Goal: Check status: Check status

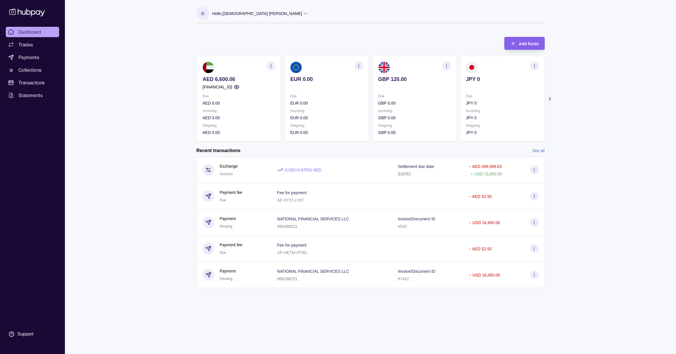
click at [546, 97] on icon at bounding box center [549, 99] width 6 height 6
click at [546, 97] on section "Add funds AED 6,600.06 [FINANCIAL_ID] Due AED 0.00 Incoming AED 0.00 Outgoing A…" at bounding box center [370, 165] width 371 height 269
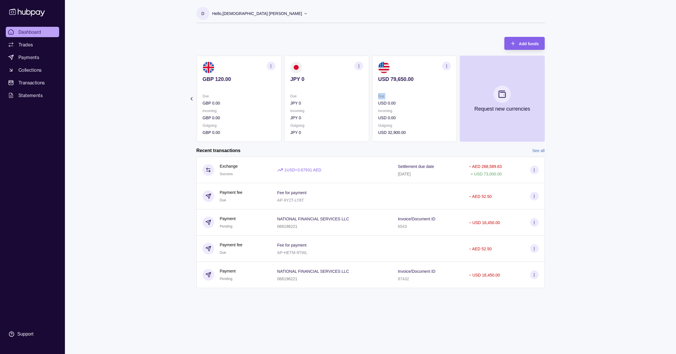
click at [546, 97] on section "Add funds AED 6,600.06 [FINANCIAL_ID] Due AED 0.00 Incoming AED 0.00 Outgoing A…" at bounding box center [370, 165] width 371 height 269
click at [540, 147] on section "Add funds AED 6,600.06 [FINANCIAL_ID] Due AED 0.00 Incoming AED 0.00 Outgoing A…" at bounding box center [370, 165] width 371 height 269
click at [539, 149] on link "See all" at bounding box center [538, 151] width 12 height 6
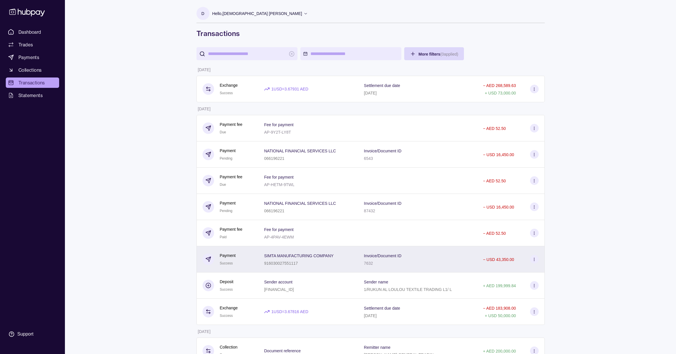
click at [465, 248] on div "Invoice/Document ID 7632" at bounding box center [417, 260] width 119 height 26
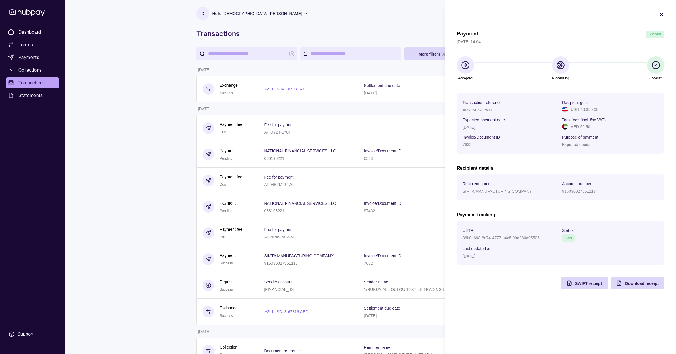
click at [415, 187] on html "Dashboard Trades Payments Collections Transactions Statements Support D Hello, …" at bounding box center [338, 332] width 676 height 664
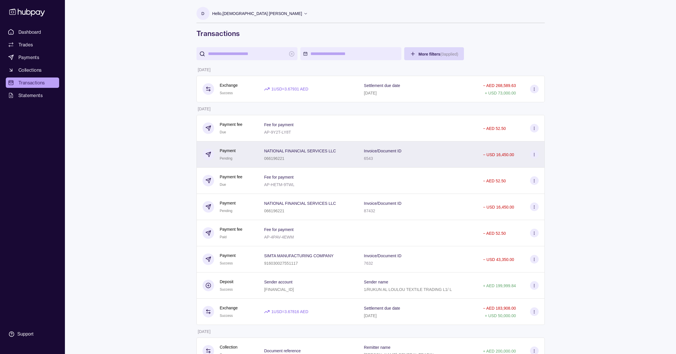
click at [452, 147] on div "Invoice/Document ID 6543" at bounding box center [418, 154] width 108 height 14
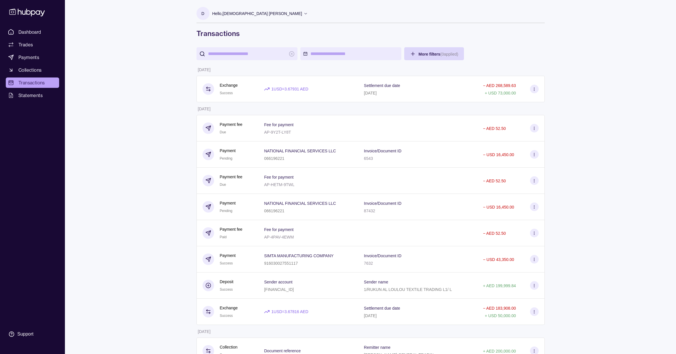
click at [422, 131] on html "Dashboard Trades Payments Collections Transactions Statements Support D Hello, …" at bounding box center [338, 332] width 676 height 664
